Goal: Information Seeking & Learning: Learn about a topic

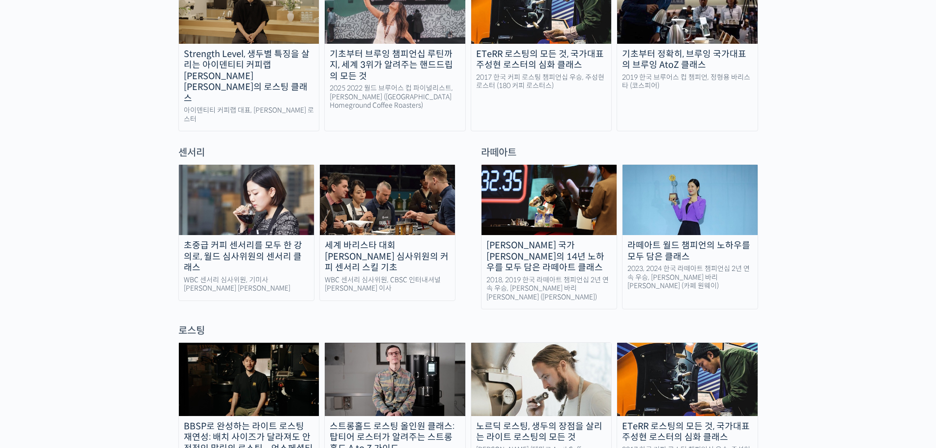
scroll to position [393, 0]
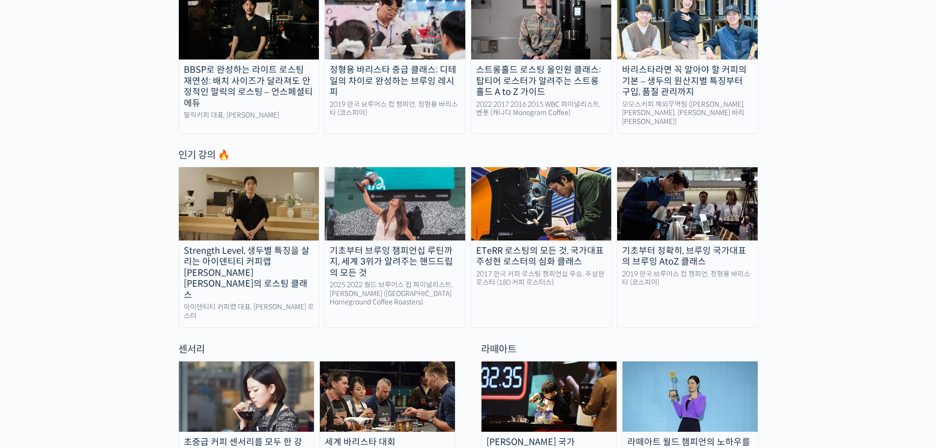
click at [733, 393] on img at bounding box center [690, 396] width 135 height 70
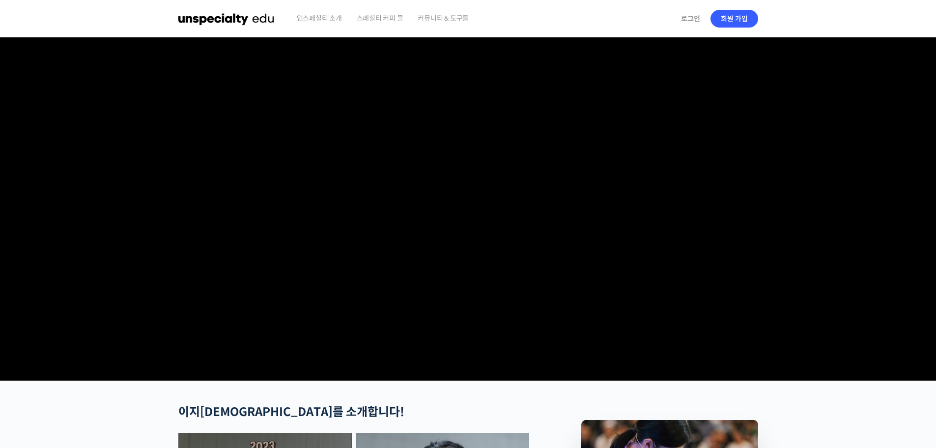
checkbox input "true"
click at [369, 318] on video at bounding box center [468, 206] width 580 height 339
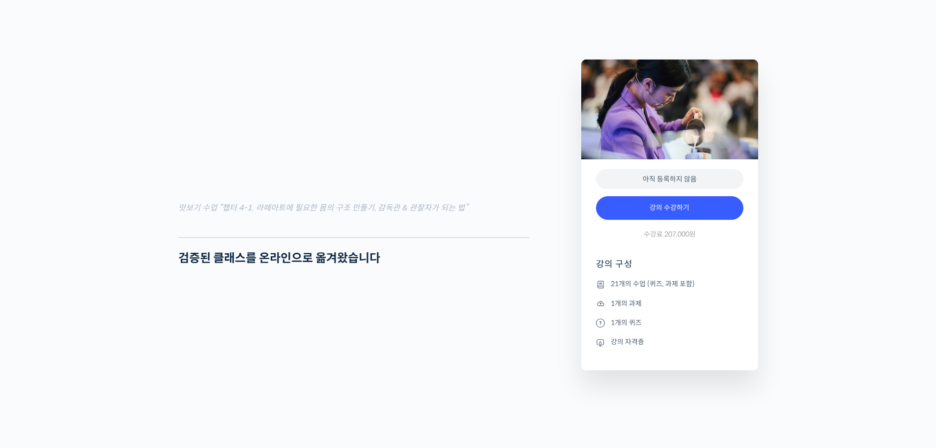
scroll to position [1376, 0]
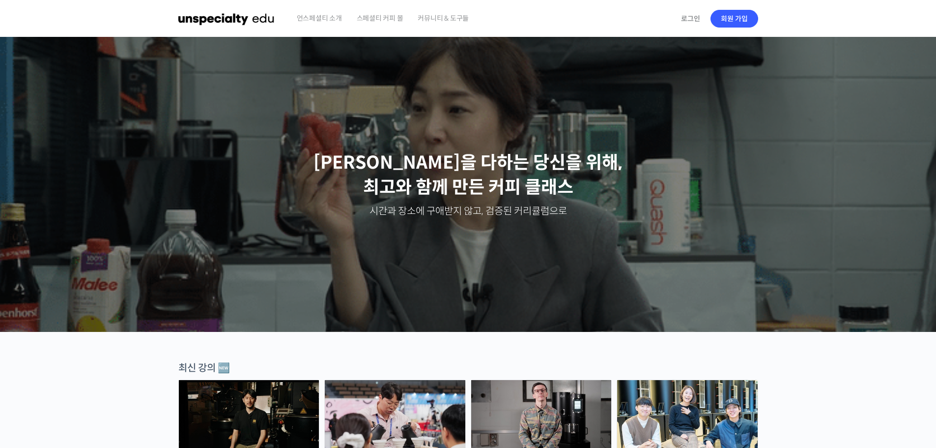
click at [236, 23] on img at bounding box center [226, 18] width 96 height 29
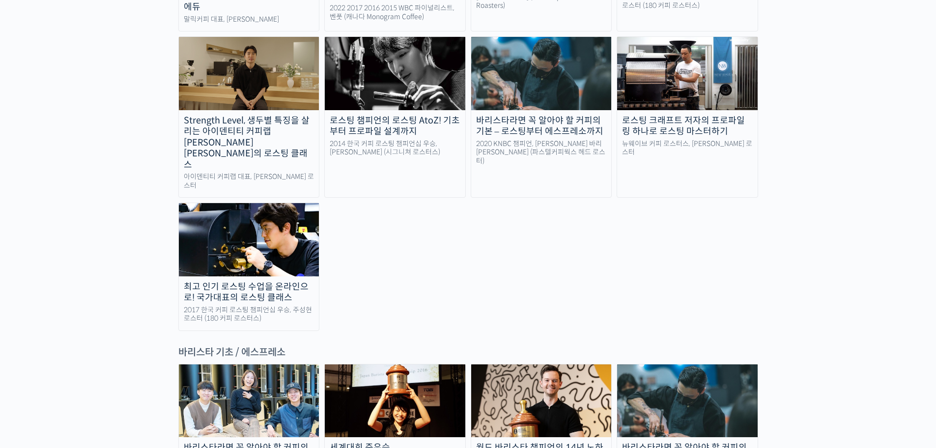
scroll to position [1180, 0]
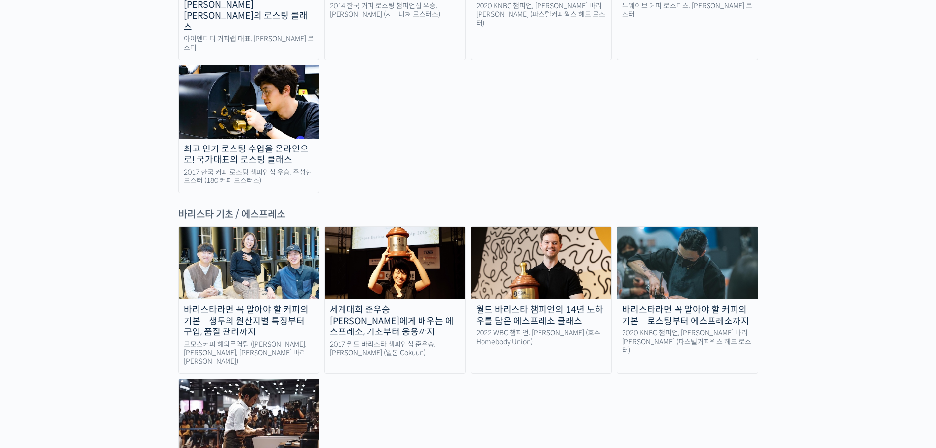
click at [264, 227] on img at bounding box center [249, 263] width 141 height 73
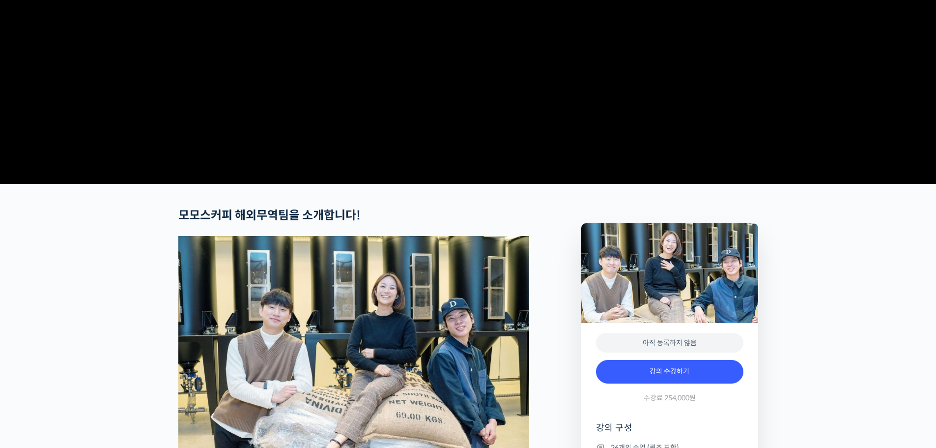
scroll to position [393, 0]
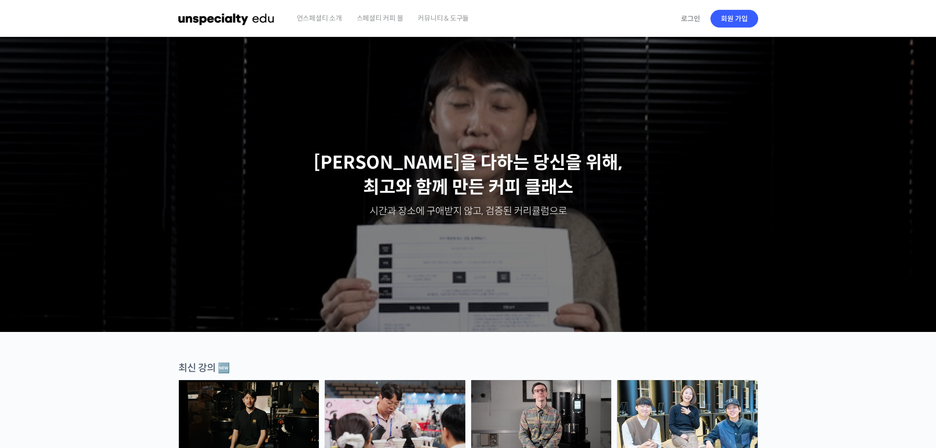
click at [432, 18] on span "커뮤니티 & 도구들" at bounding box center [443, 18] width 51 height 37
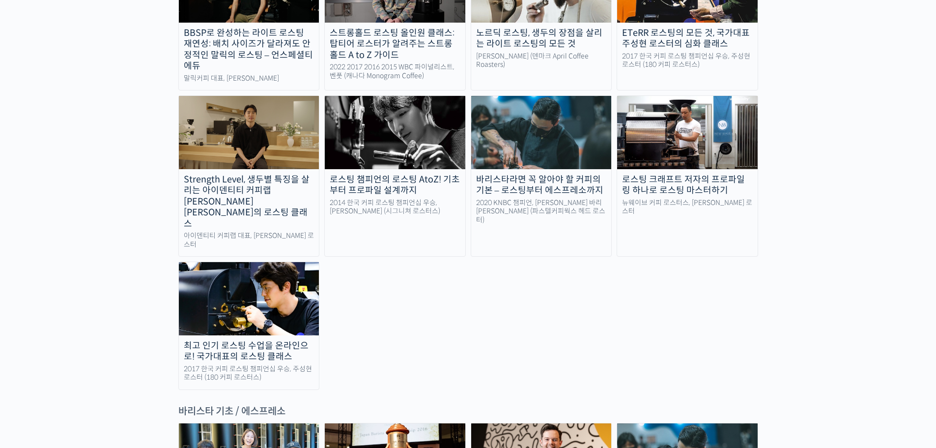
scroll to position [1573, 0]
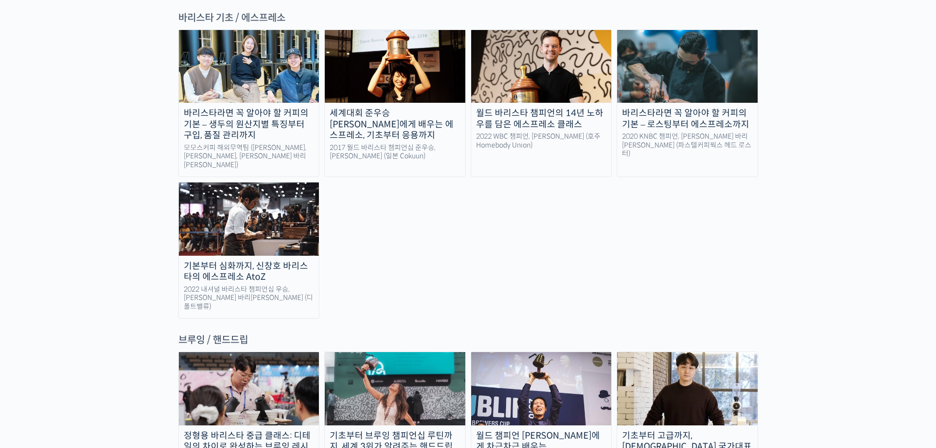
scroll to position [1573, 0]
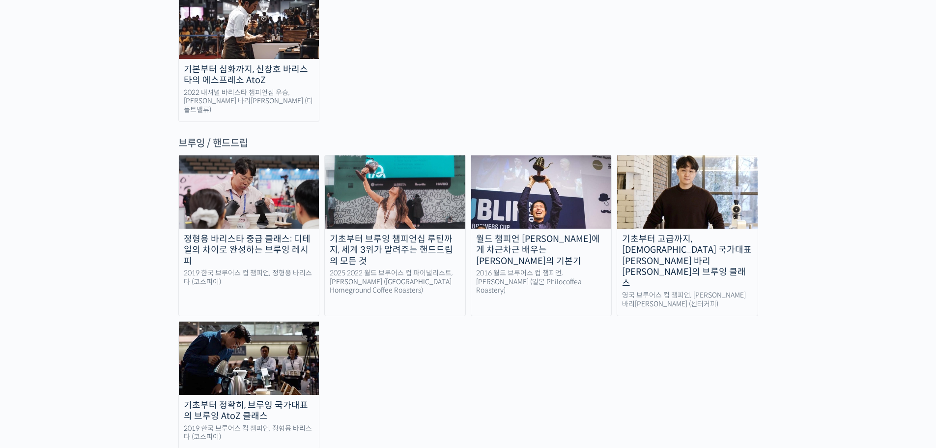
click at [505, 269] on div "2016 월드 브루어스 컵 챔피언, 테츠 카스야 (일본 Philocoffea Roastery)" at bounding box center [541, 282] width 141 height 26
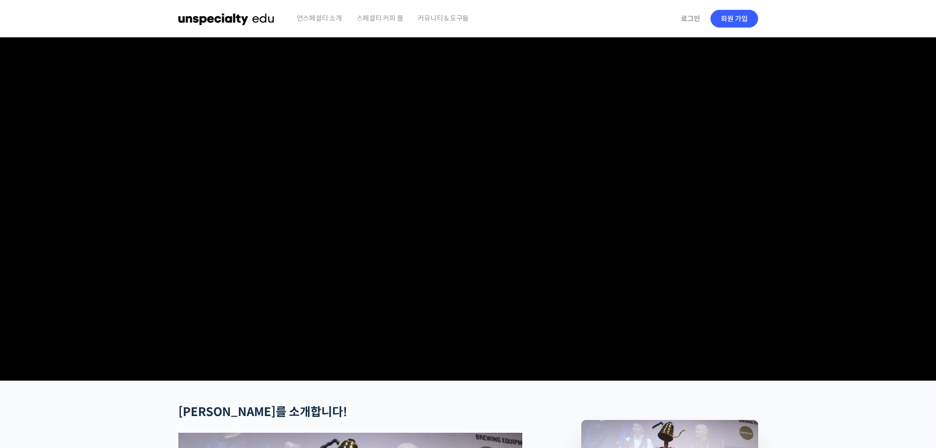
click at [370, 200] on video at bounding box center [468, 206] width 580 height 339
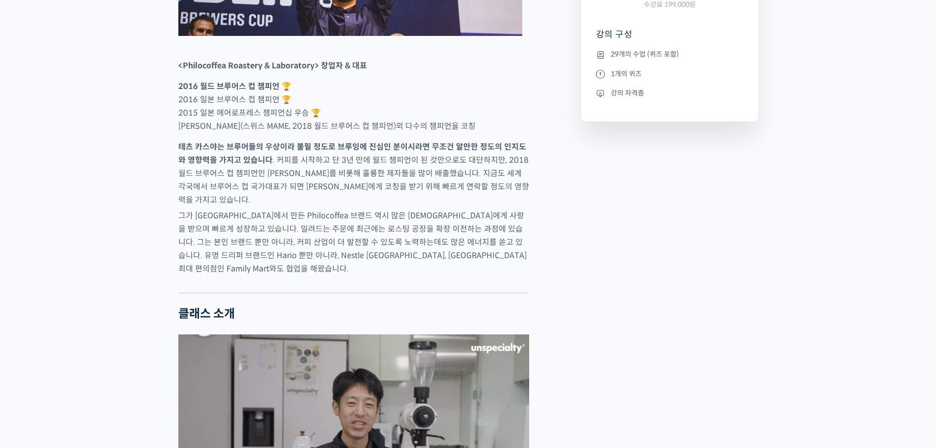
scroll to position [393, 0]
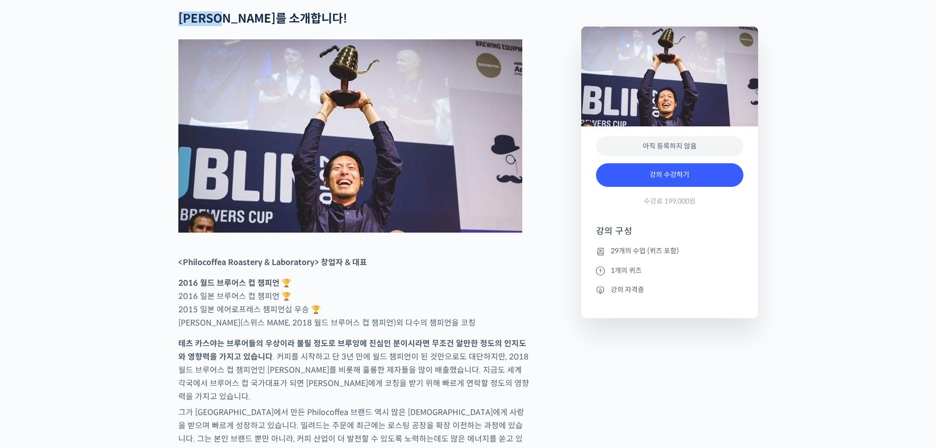
drag, startPoint x: 179, startPoint y: 58, endPoint x: 260, endPoint y: 84, distance: 84.6
click at [237, 26] on h2 "[PERSON_NAME]를 소개합니다!" at bounding box center [353, 19] width 351 height 14
copy h2 "[PERSON_NAME]"
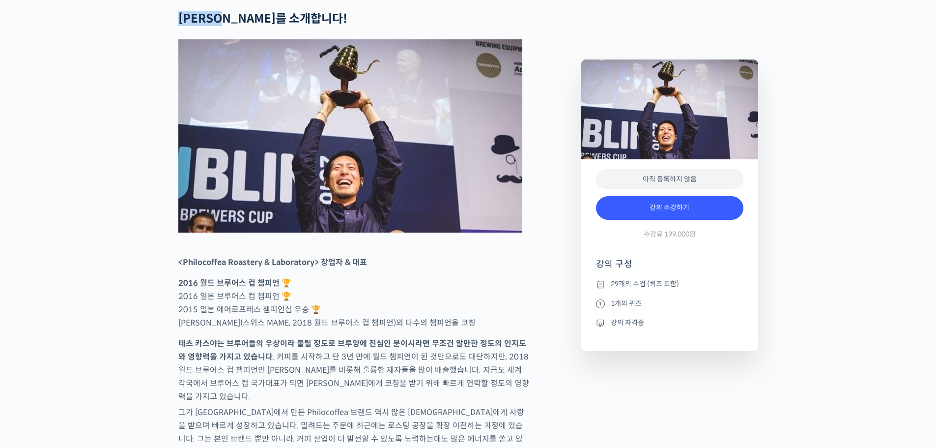
scroll to position [590, 0]
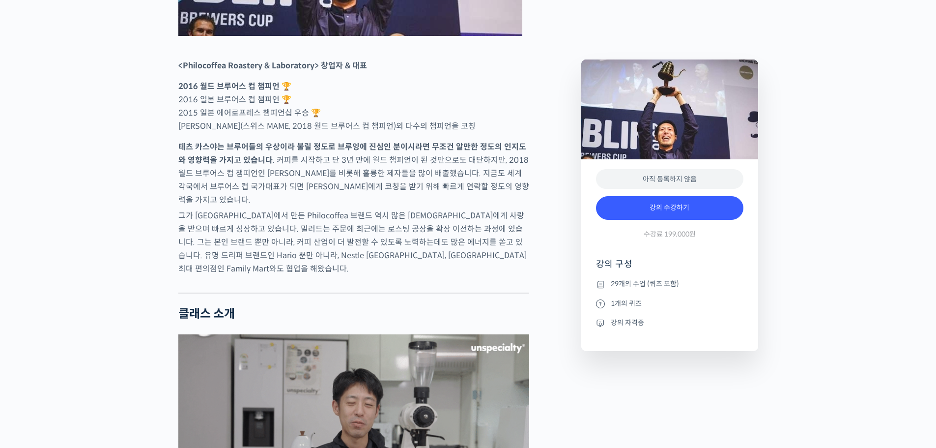
click at [626, 326] on li "강의 자격증" at bounding box center [669, 323] width 147 height 12
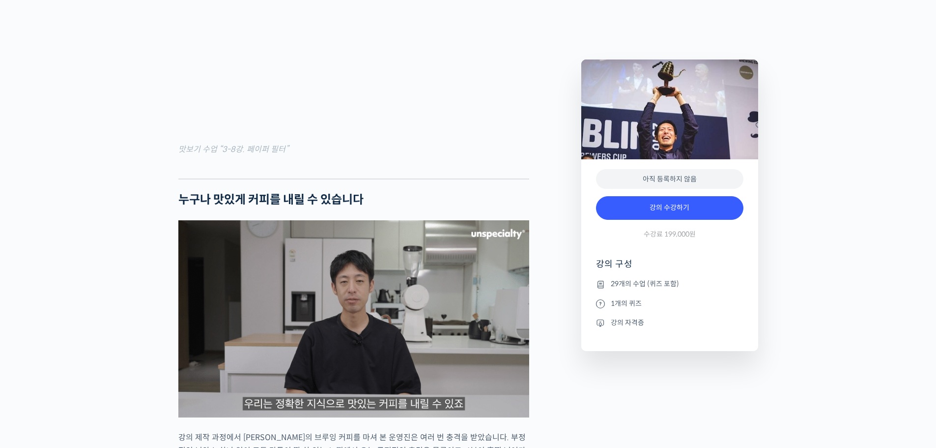
scroll to position [1573, 0]
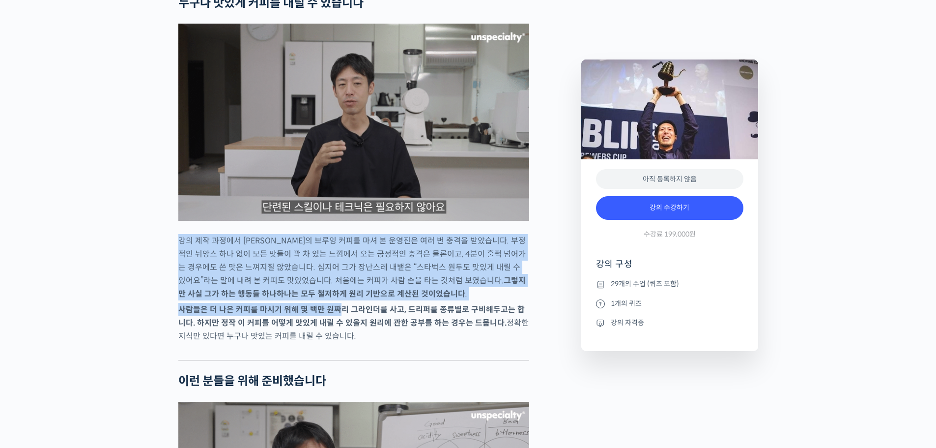
drag, startPoint x: 167, startPoint y: 246, endPoint x: 348, endPoint y: 299, distance: 188.0
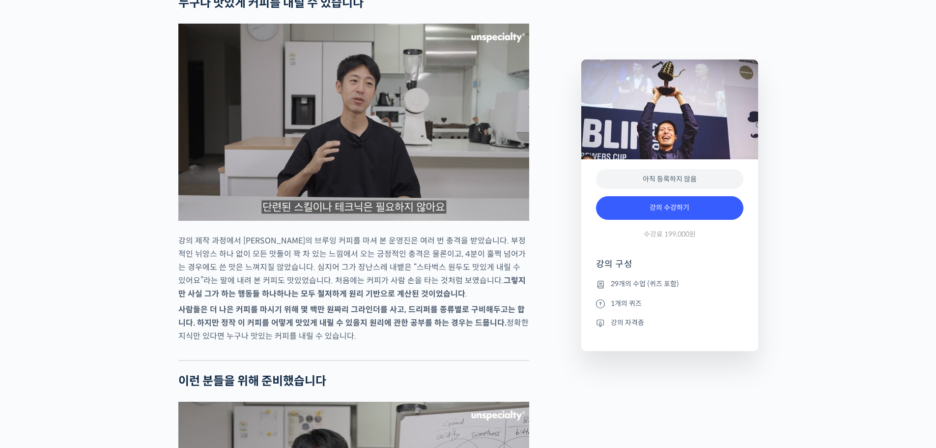
click at [355, 319] on strong "사람들은 더 나은 커피를 마시기 위해 몇 백만 원짜리 그라인더를 사고, 드리퍼를 종류별로 구비해두고는 합니다. 하지만 정작 이 커피를 어떻게 …" at bounding box center [351, 316] width 347 height 24
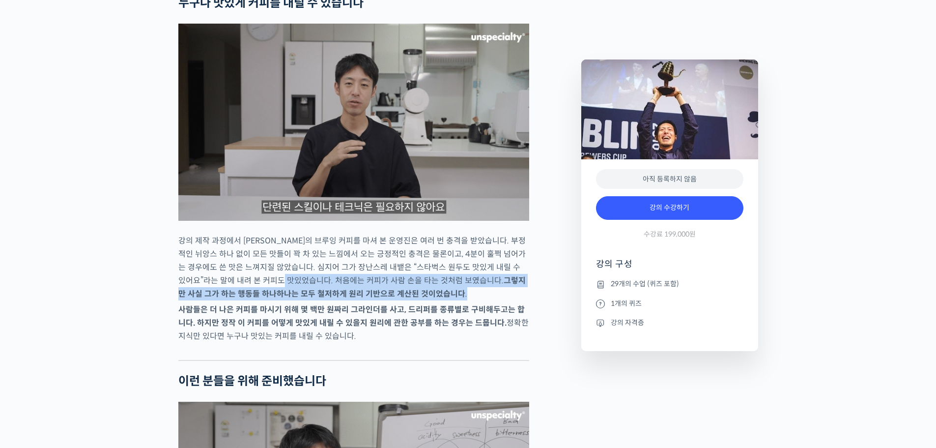
drag, startPoint x: 278, startPoint y: 285, endPoint x: 403, endPoint y: 301, distance: 126.4
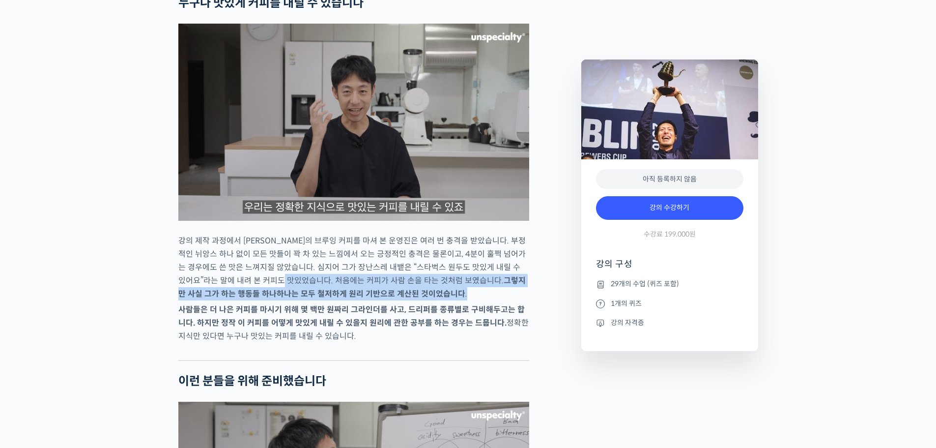
click at [403, 300] on p "강의 제작 과정에서 [PERSON_NAME]의 브루잉 커피를 마셔 본 운영진은 여러 번 충격을 받았습니다. 부정적인 뉘앙스 하나 없이 모든 맛…" at bounding box center [353, 267] width 351 height 66
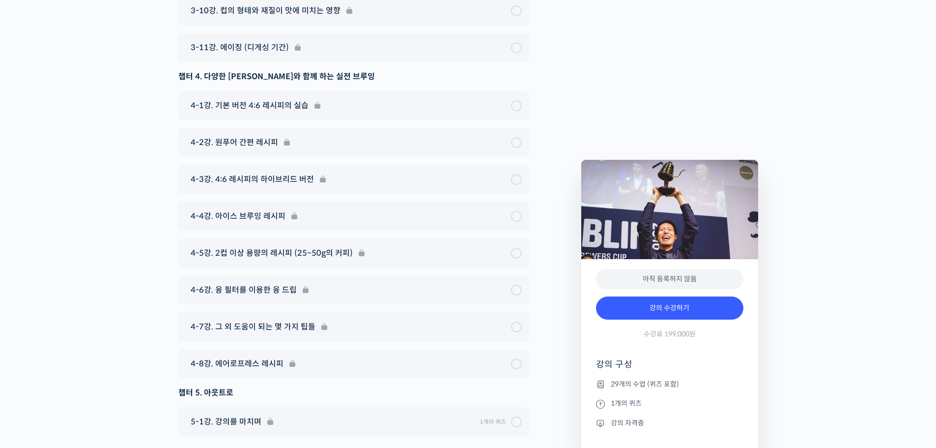
scroll to position [5029, 0]
